Goal: Information Seeking & Learning: Learn about a topic

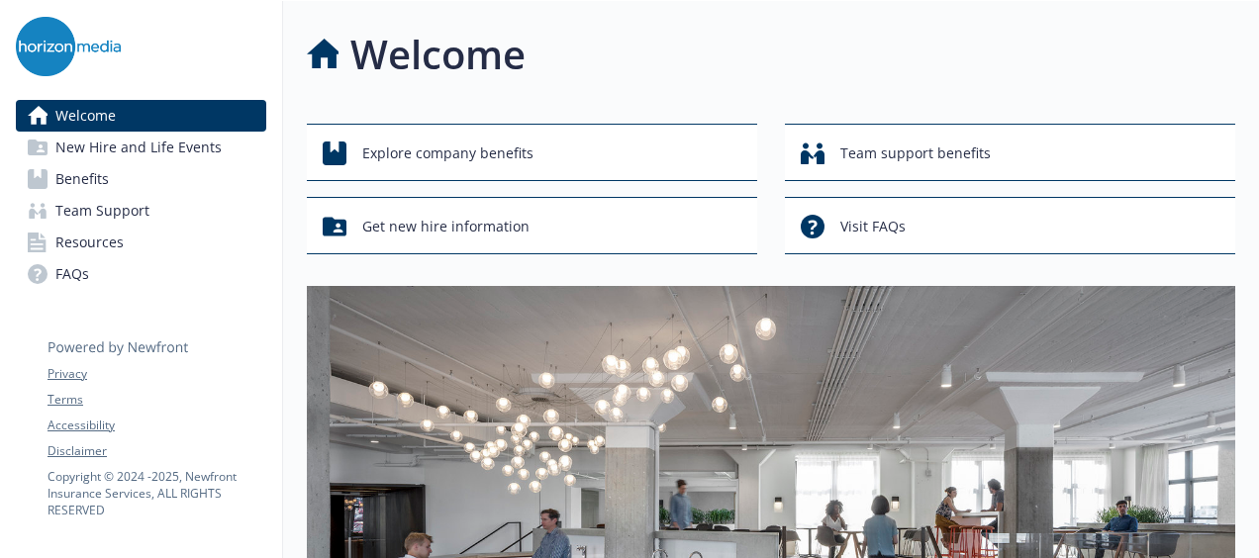
click at [75, 174] on span "Benefits" at bounding box center [81, 179] width 53 height 32
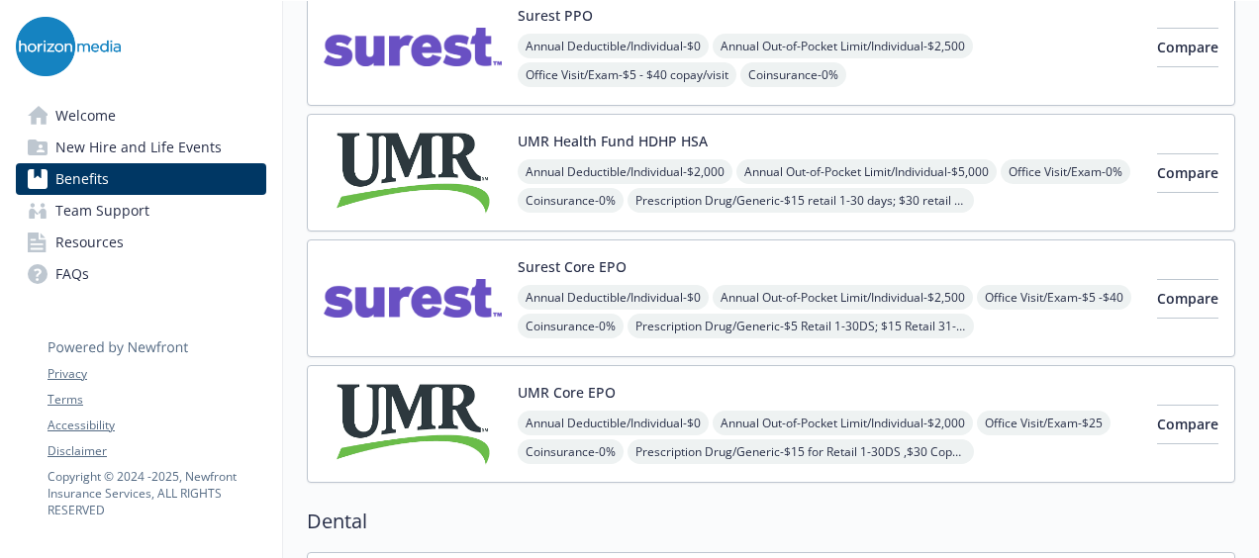
scroll to position [263, 0]
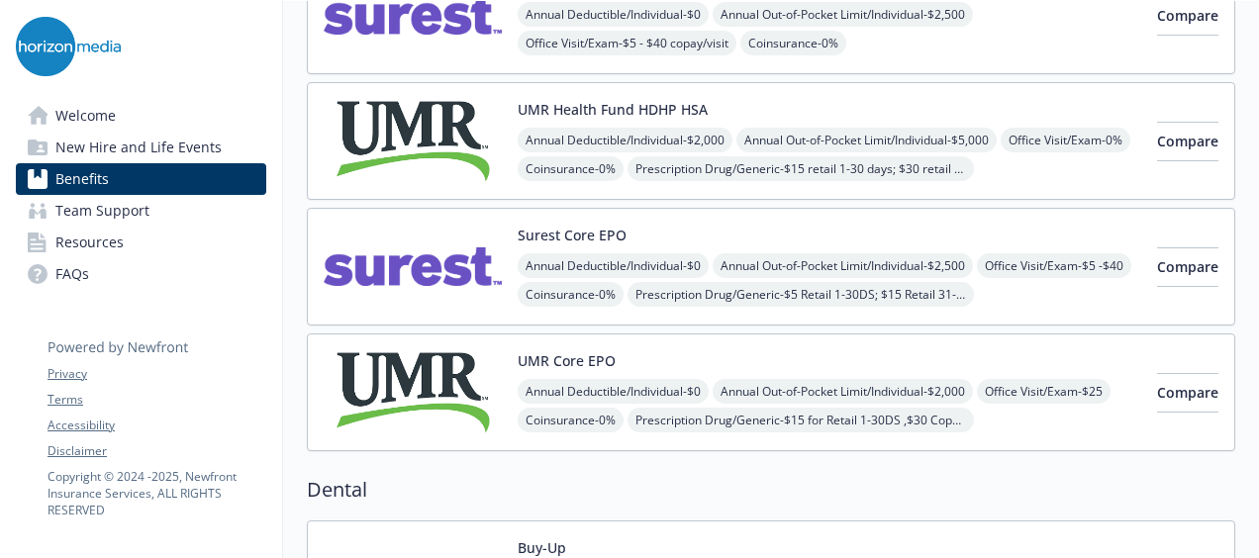
click at [442, 352] on img at bounding box center [413, 392] width 178 height 84
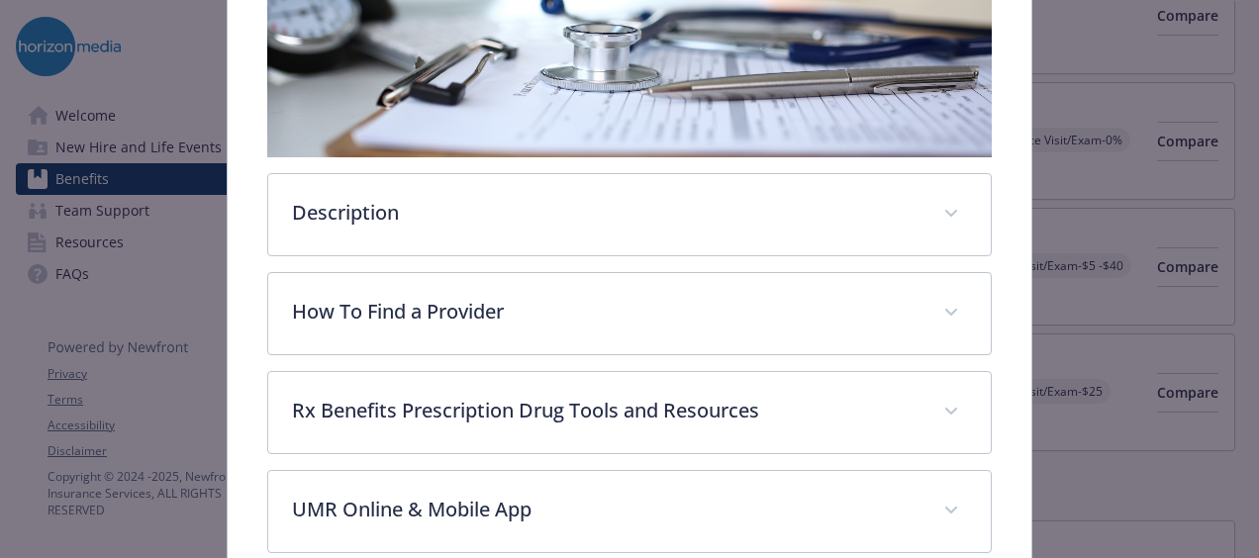
scroll to position [587, 0]
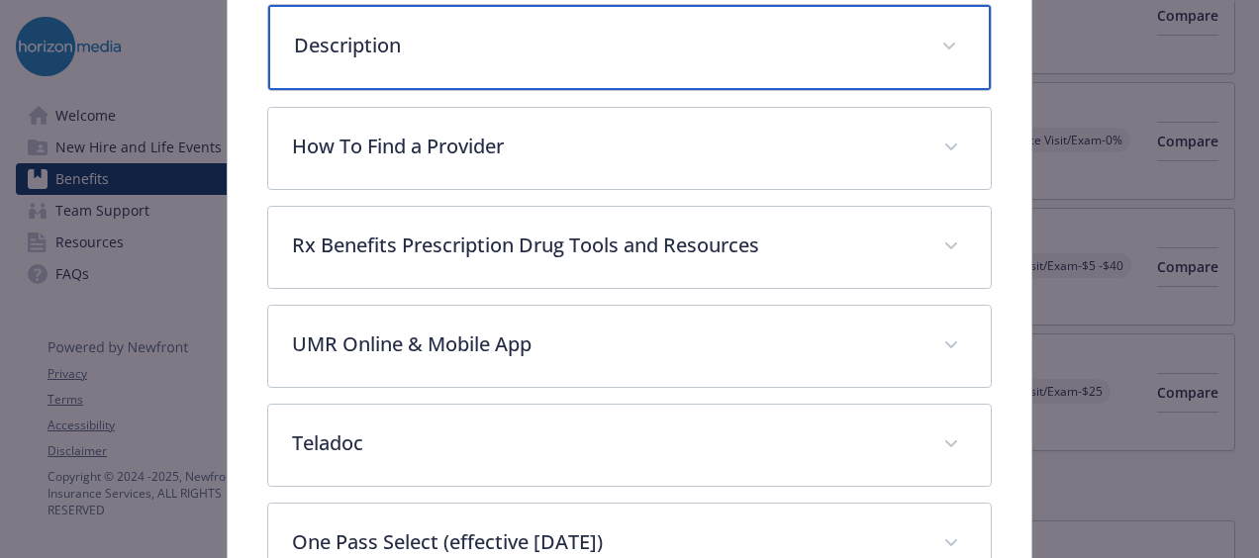
click at [421, 61] on div "Description" at bounding box center [629, 47] width 722 height 85
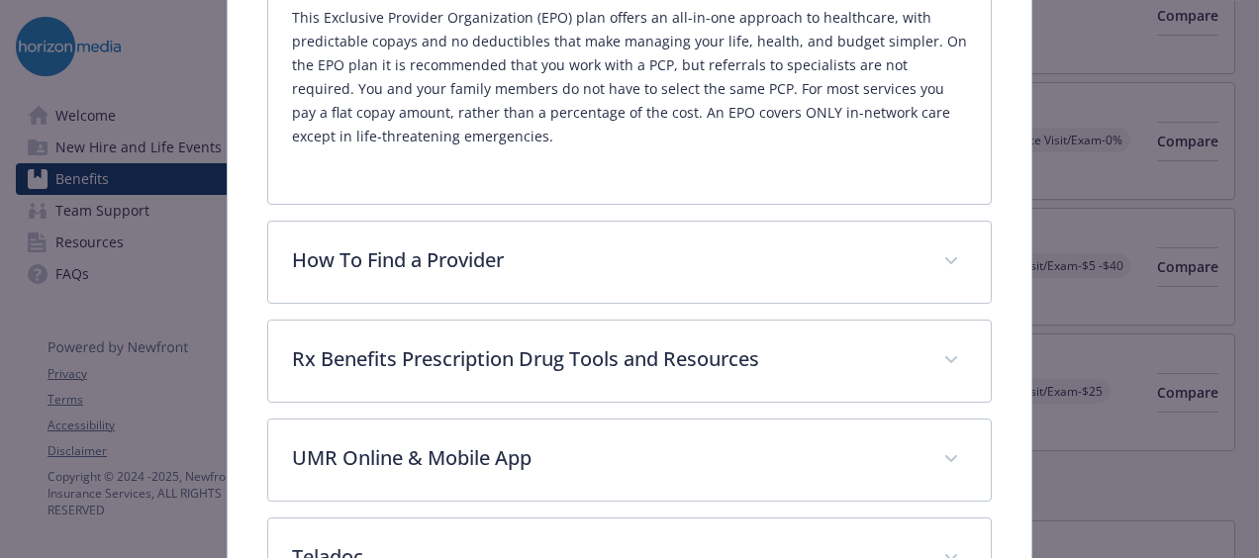
scroll to position [718, 0]
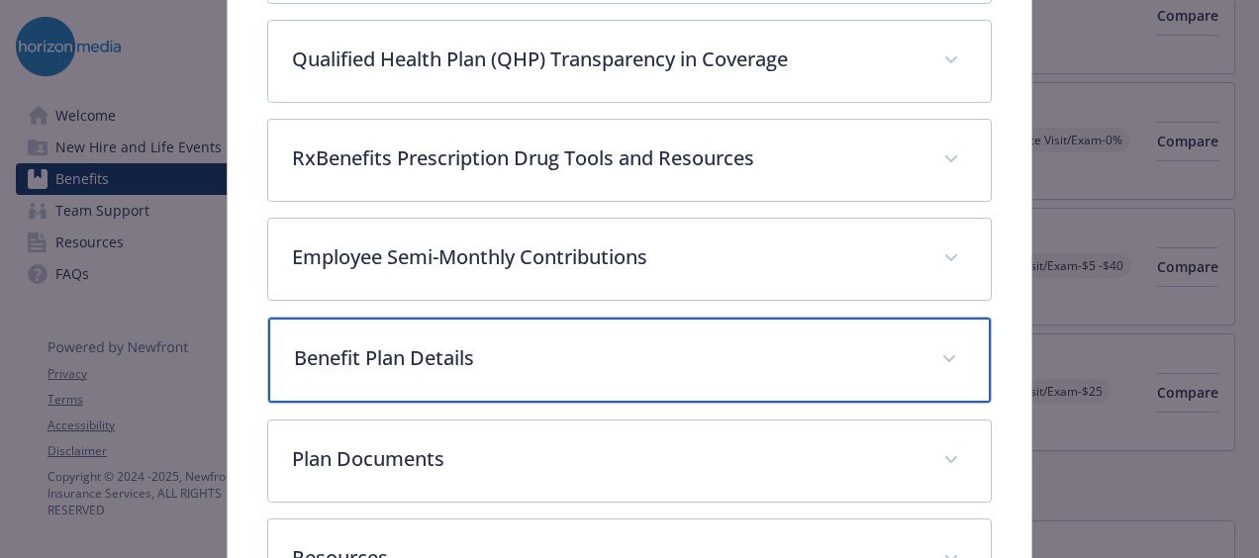
click at [438, 330] on div "Benefit Plan Details" at bounding box center [629, 360] width 722 height 85
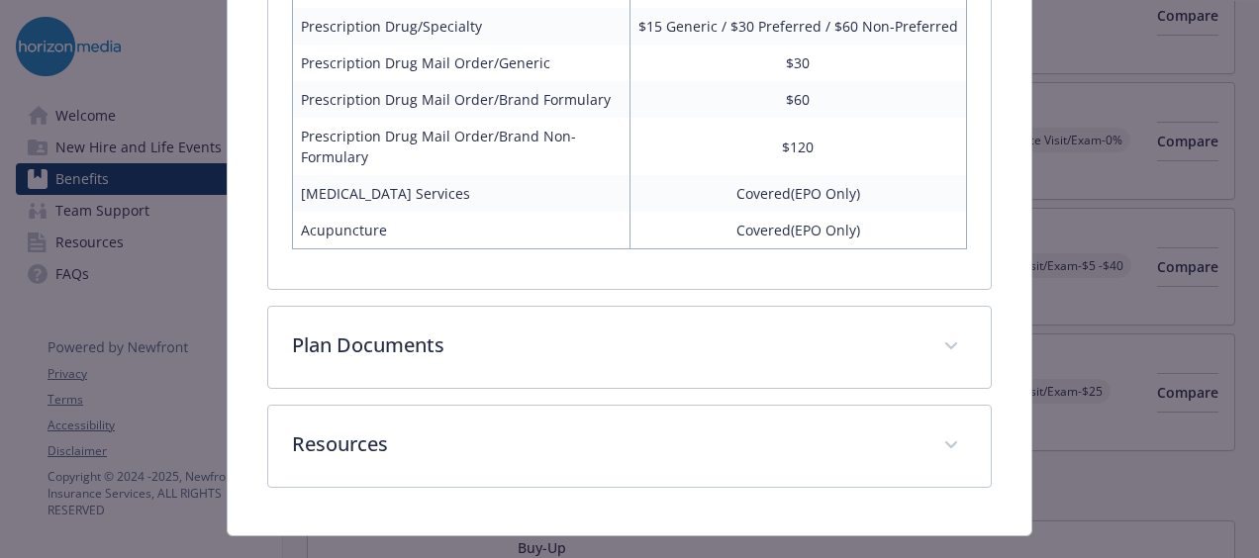
scroll to position [2498, 0]
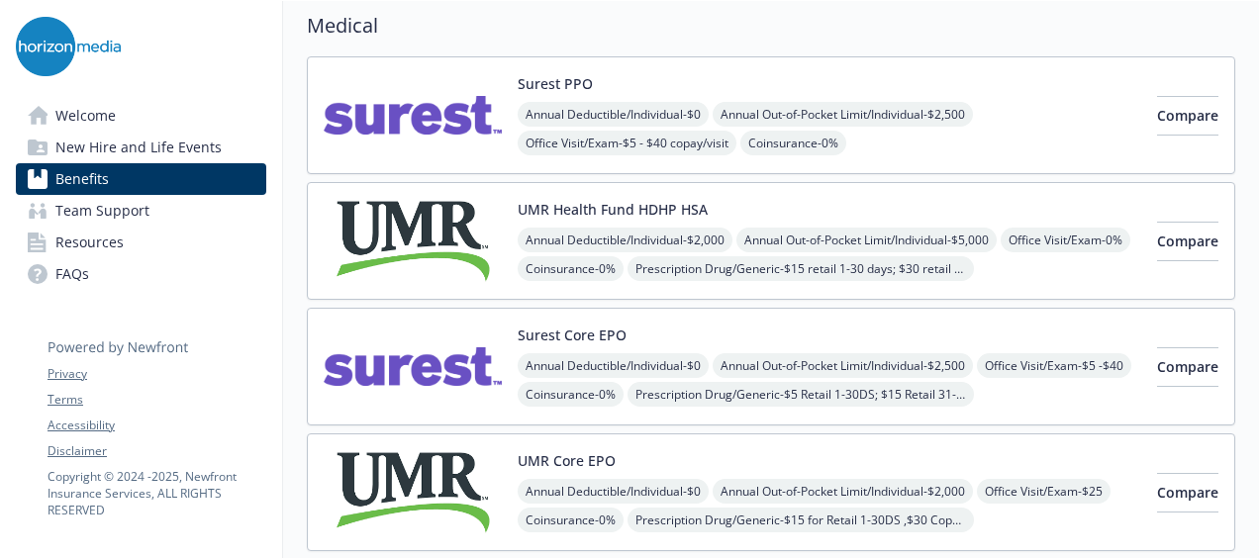
scroll to position [132, 0]
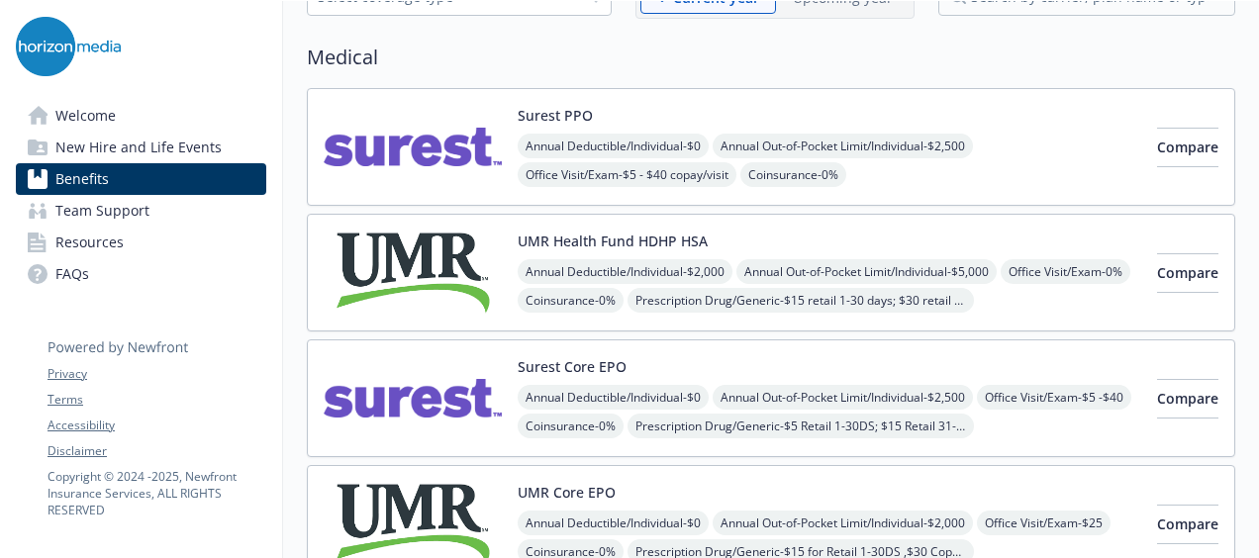
click at [408, 114] on img at bounding box center [413, 147] width 178 height 84
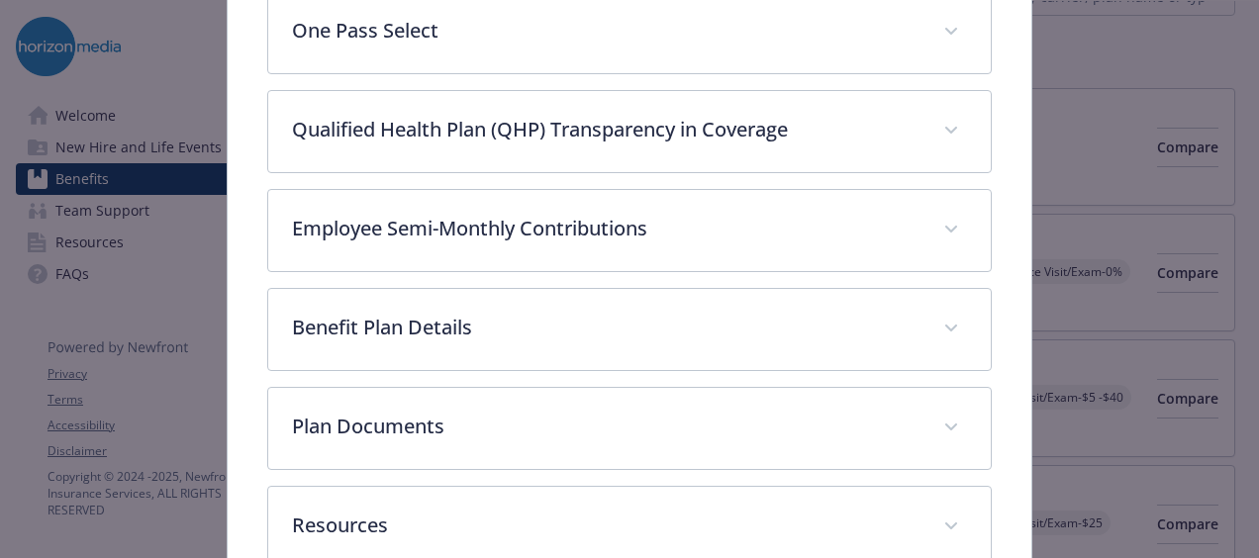
scroll to position [1106, 0]
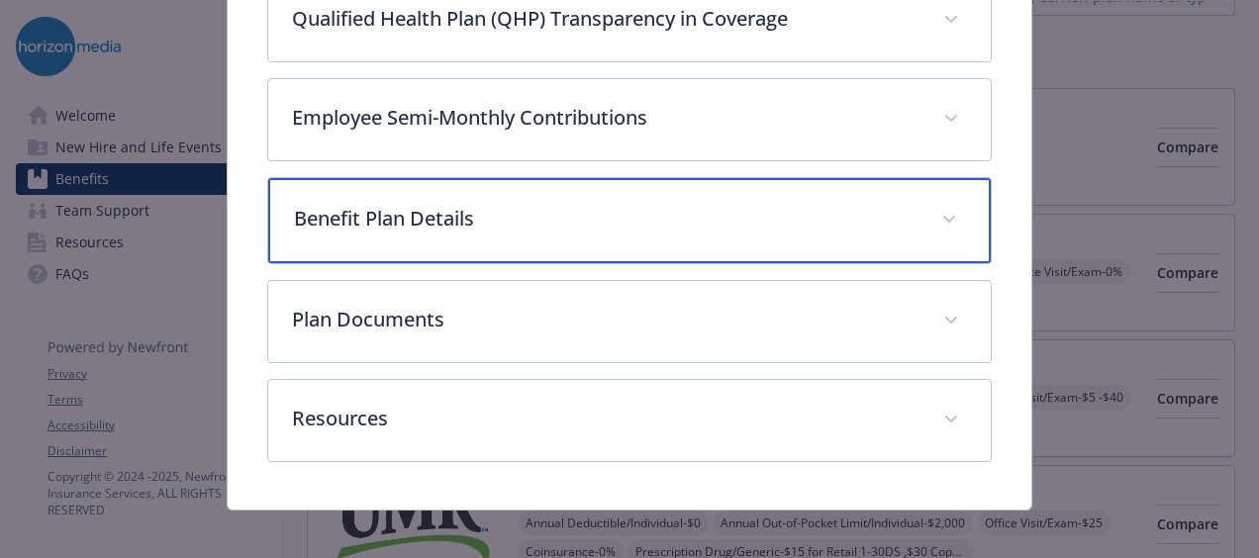
click at [517, 228] on div "Benefit Plan Details" at bounding box center [629, 220] width 722 height 85
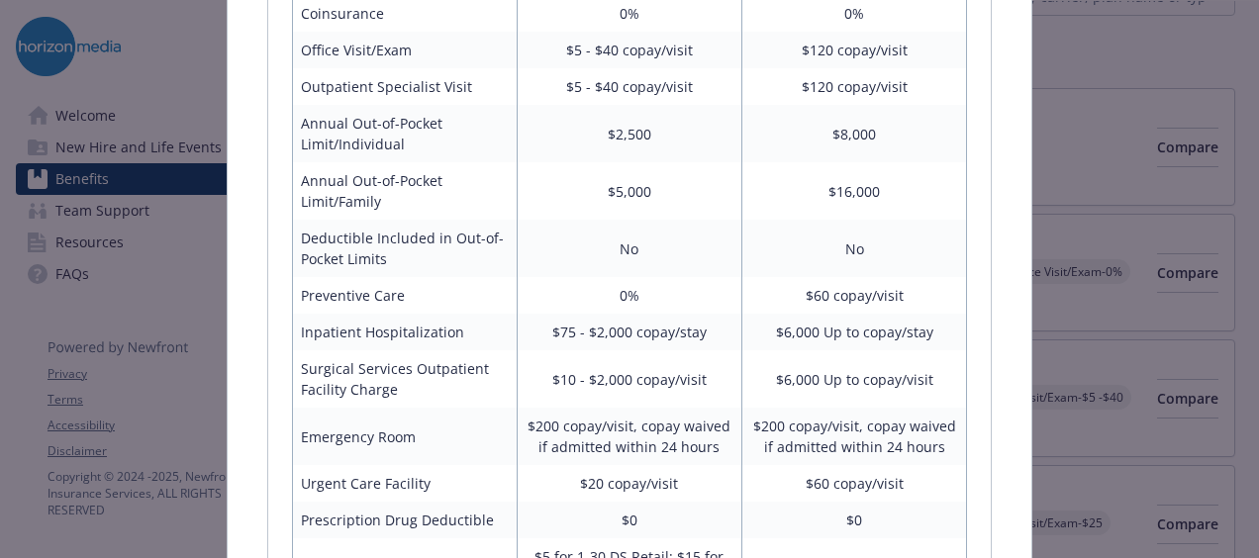
scroll to position [1502, 0]
